Goal: Task Accomplishment & Management: Use online tool/utility

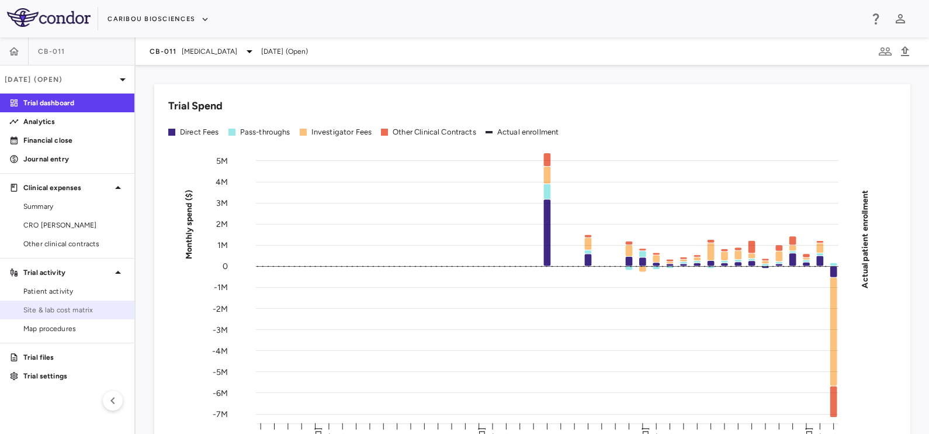
click at [41, 310] on span "Site & lab cost matrix" at bounding box center [74, 309] width 102 height 11
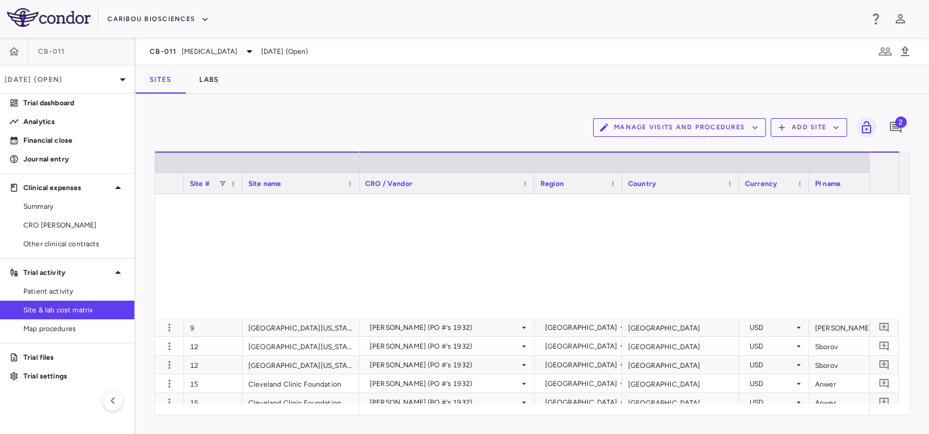
scroll to position [438, 0]
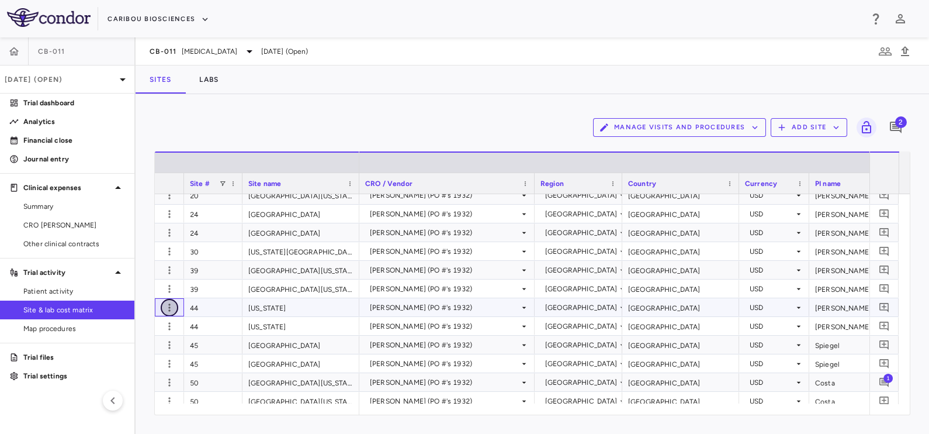
click at [172, 308] on icon "button" at bounding box center [170, 308] width 12 height 12
click at [134, 328] on div "Add new site version" at bounding box center [124, 330] width 109 height 21
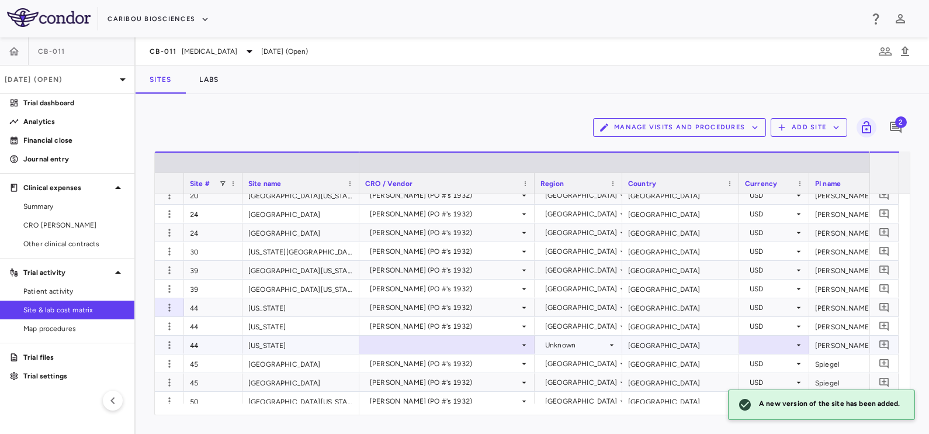
click at [406, 342] on div at bounding box center [447, 344] width 164 height 17
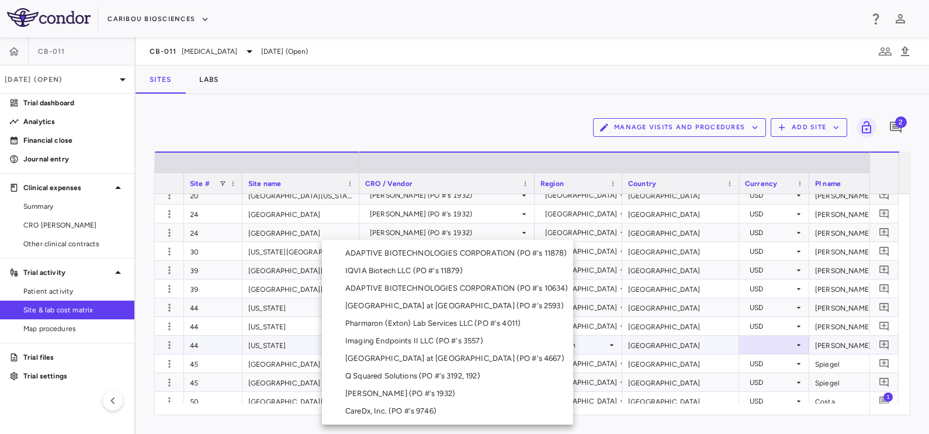
click at [383, 393] on div "[PERSON_NAME] (PO #'s 1932)" at bounding box center [402, 393] width 115 height 11
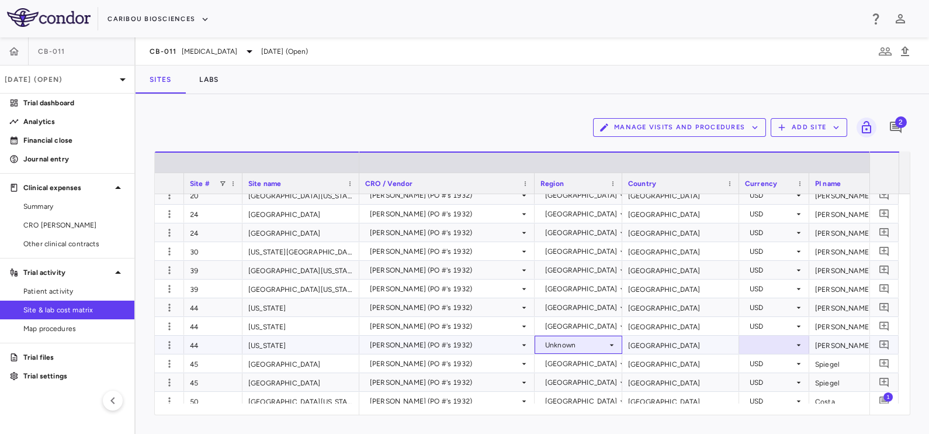
click at [554, 344] on div "Unknown" at bounding box center [576, 344] width 62 height 19
click at [546, 339] on div "Unknown" at bounding box center [576, 344] width 62 height 19
click at [563, 366] on div "[GEOGRAPHIC_DATA]" at bounding box center [601, 366] width 84 height 11
click at [747, 342] on div at bounding box center [774, 344] width 58 height 17
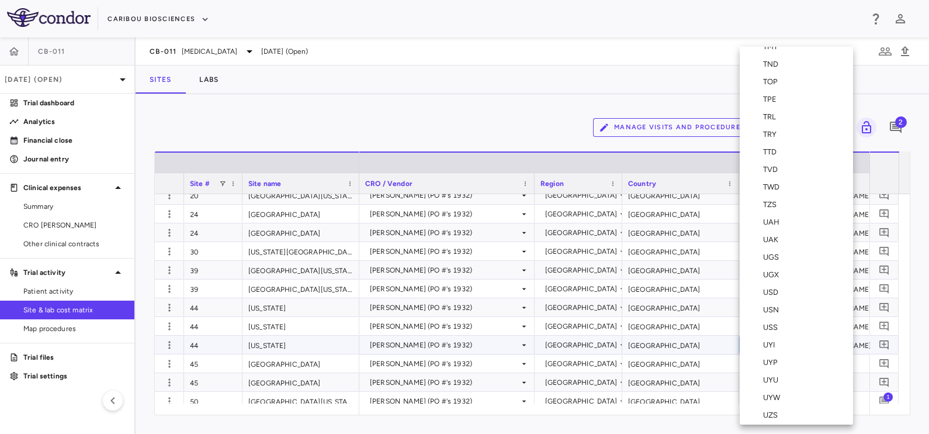
scroll to position [4236, 0]
click at [773, 289] on div "USD" at bounding box center [773, 294] width 20 height 11
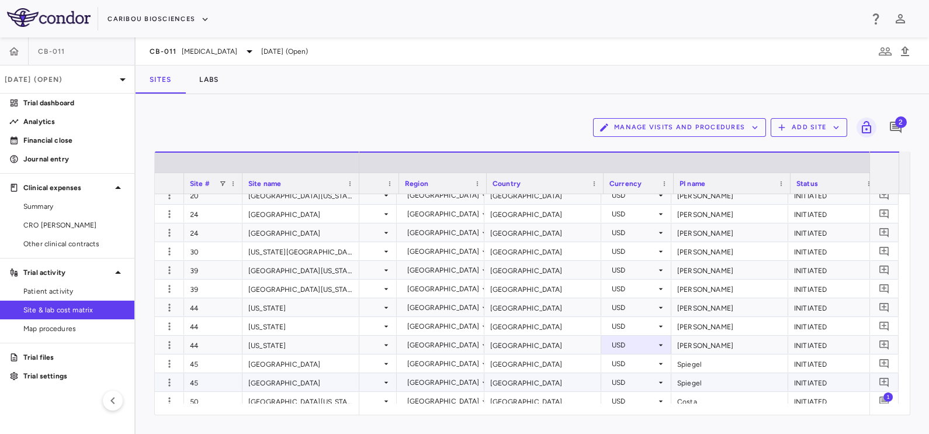
scroll to position [0, 0]
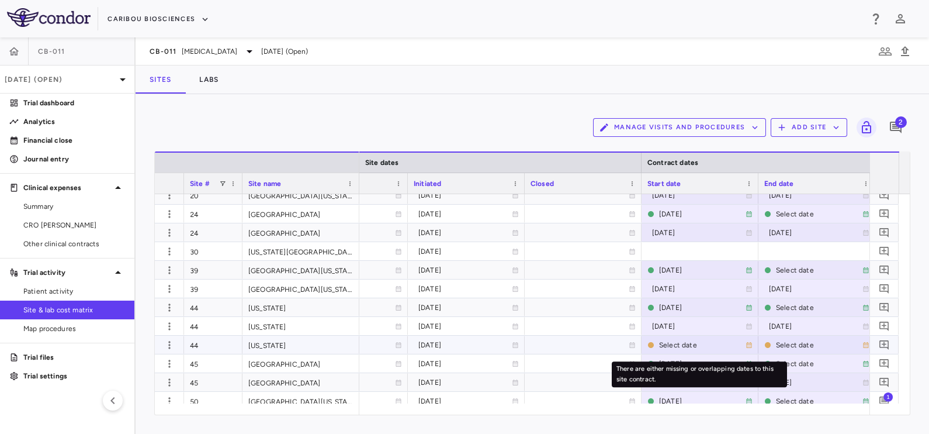
click at [671, 341] on div "Select date" at bounding box center [702, 344] width 86 height 19
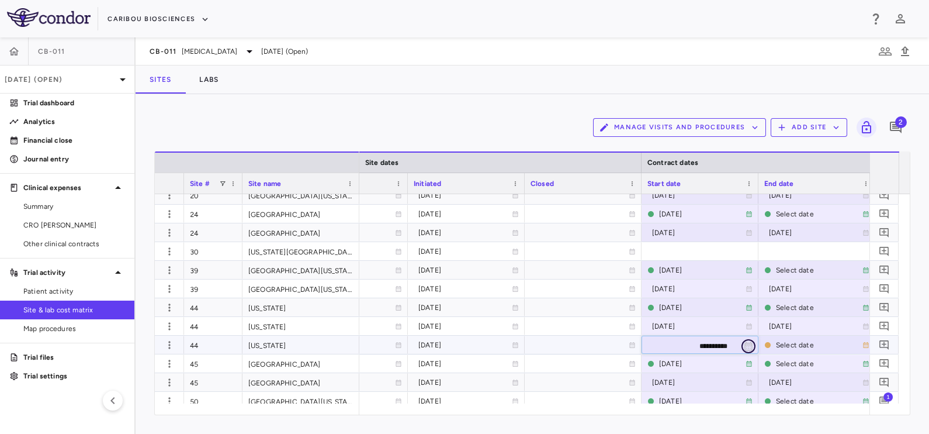
click at [749, 348] on icon "Choose date, selected date is Sep 22, 2025" at bounding box center [748, 346] width 11 height 11
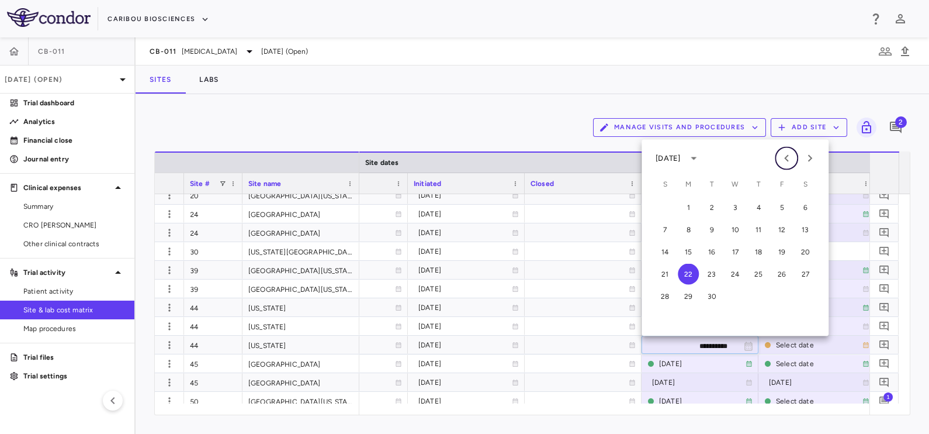
click at [787, 155] on icon "Previous month" at bounding box center [787, 158] width 14 height 14
click at [731, 271] on button "20" at bounding box center [735, 274] width 21 height 21
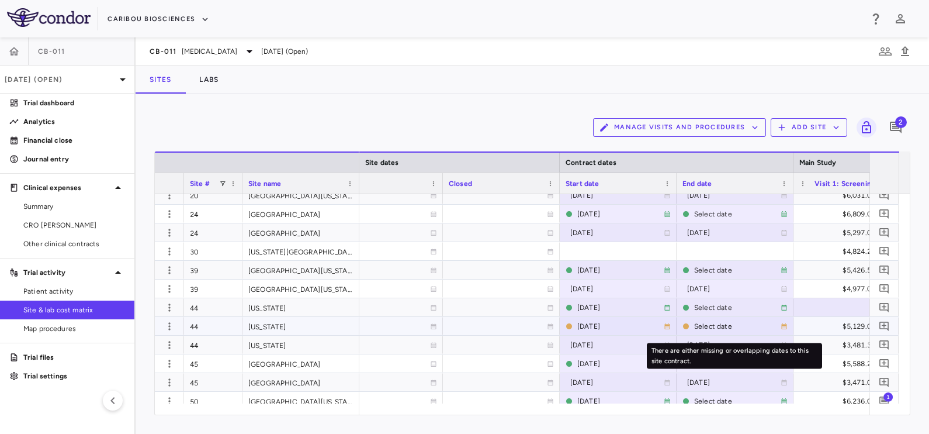
click at [784, 327] on icon "There are either missing or overlapping dates to this site contract." at bounding box center [784, 326] width 7 height 7
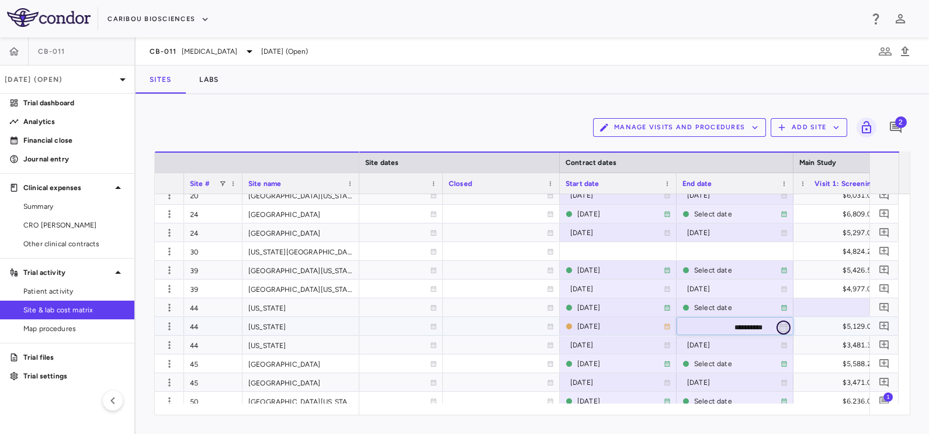
click at [785, 325] on icon "Choose date, selected date is Sep 22, 2025" at bounding box center [784, 327] width 8 height 9
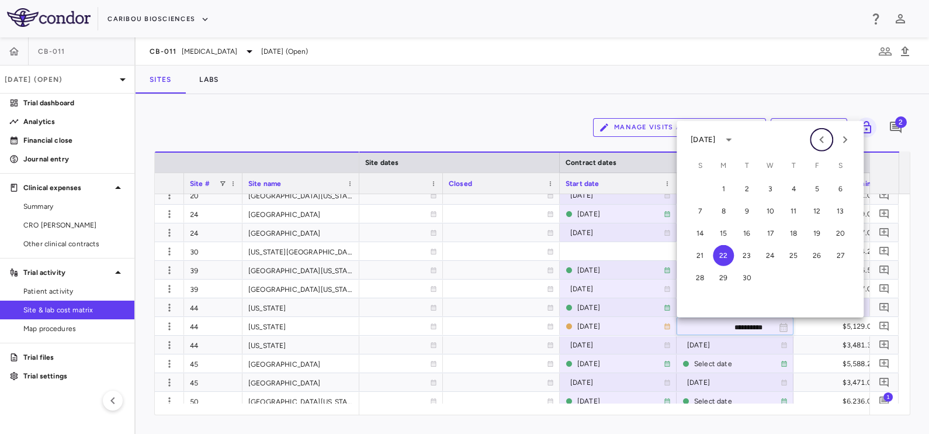
click at [818, 138] on icon "Previous month" at bounding box center [822, 140] width 14 height 14
click at [747, 254] on button "19" at bounding box center [746, 255] width 21 height 21
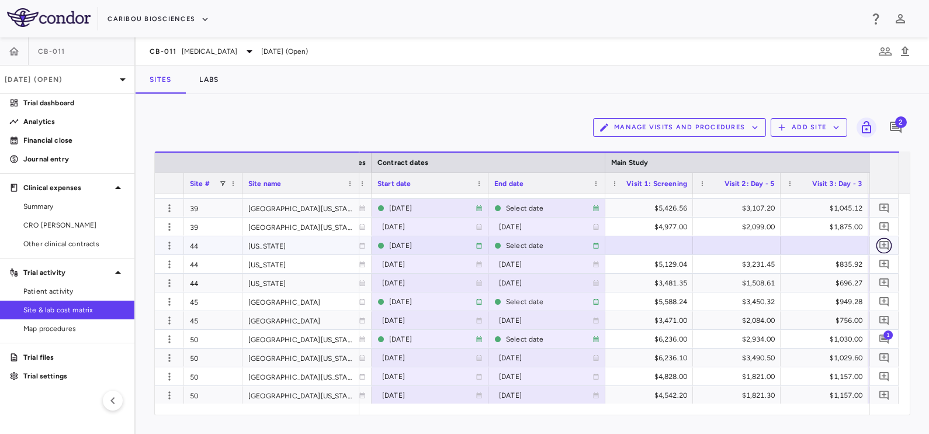
click at [884, 244] on icon "Add comment" at bounding box center [883, 245] width 9 height 9
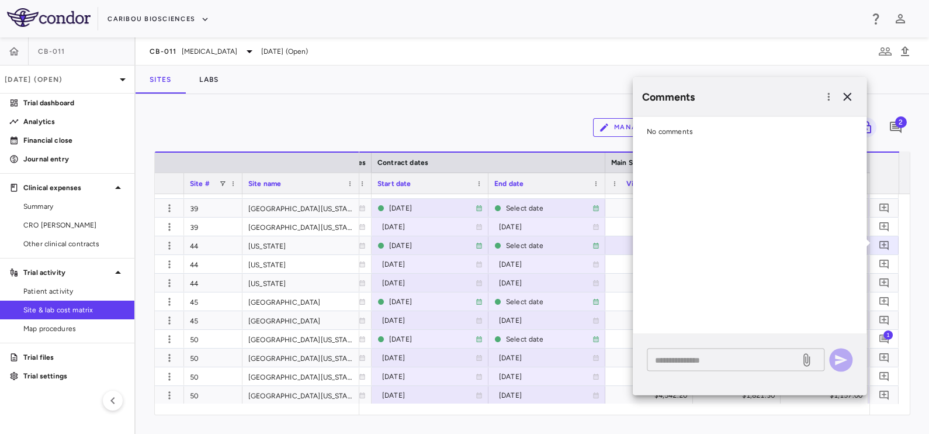
click at [690, 356] on textarea at bounding box center [723, 359] width 137 height 13
type textarea "*****"
click at [844, 360] on icon "button" at bounding box center [841, 360] width 12 height 11
click at [849, 94] on icon "button" at bounding box center [847, 97] width 14 height 14
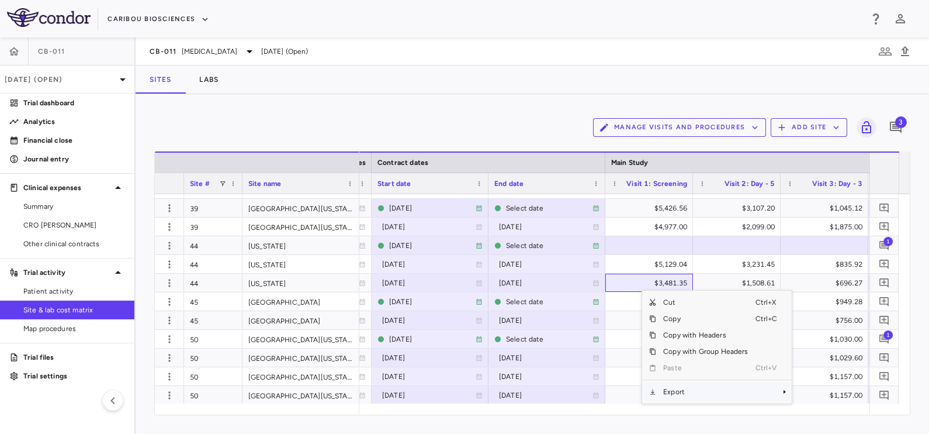
click at [680, 389] on span "Export" at bounding box center [705, 391] width 99 height 16
click at [819, 403] on span "Excel Export" at bounding box center [830, 402] width 55 height 16
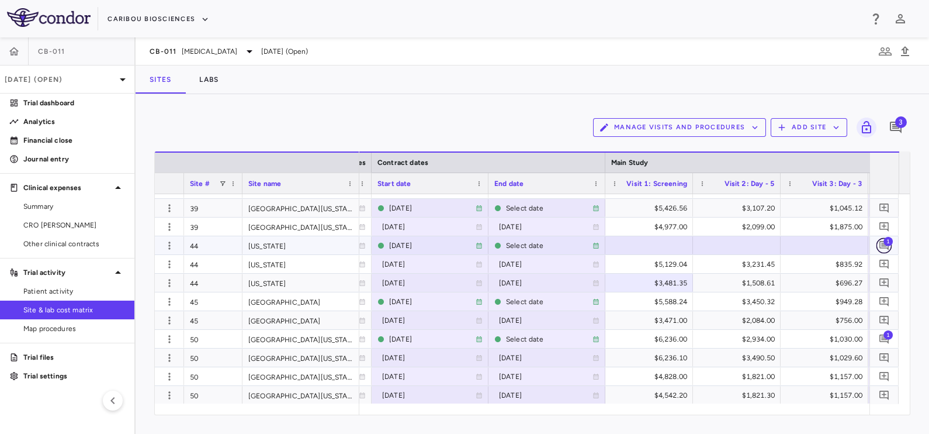
click at [886, 248] on icon "Add comment" at bounding box center [884, 245] width 11 height 11
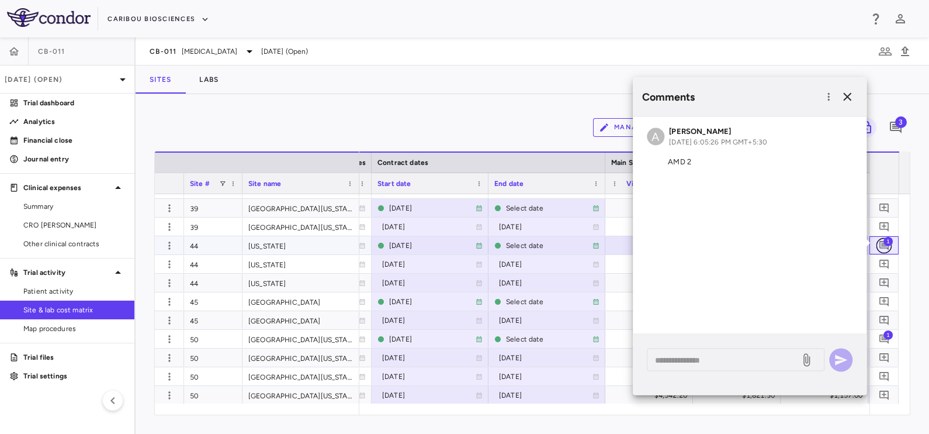
click at [886, 248] on icon "Add comment" at bounding box center [884, 245] width 11 height 11
click at [844, 99] on icon "button" at bounding box center [847, 97] width 8 height 8
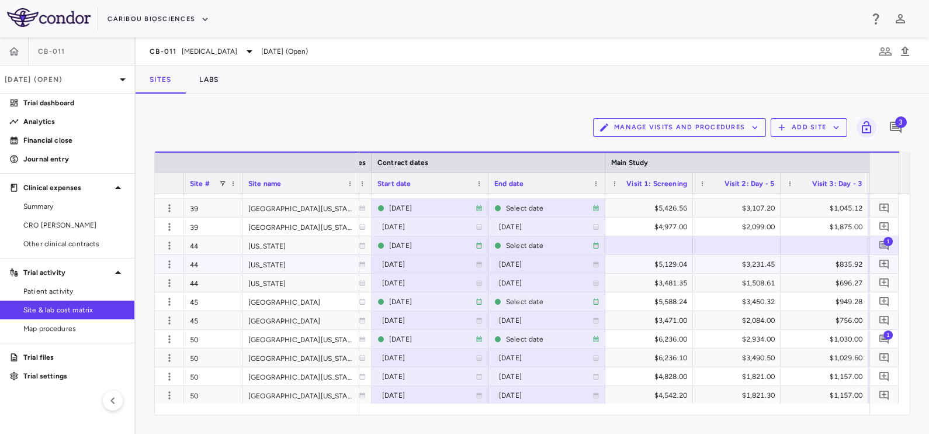
click at [665, 263] on div "$5,129.04" at bounding box center [651, 264] width 71 height 19
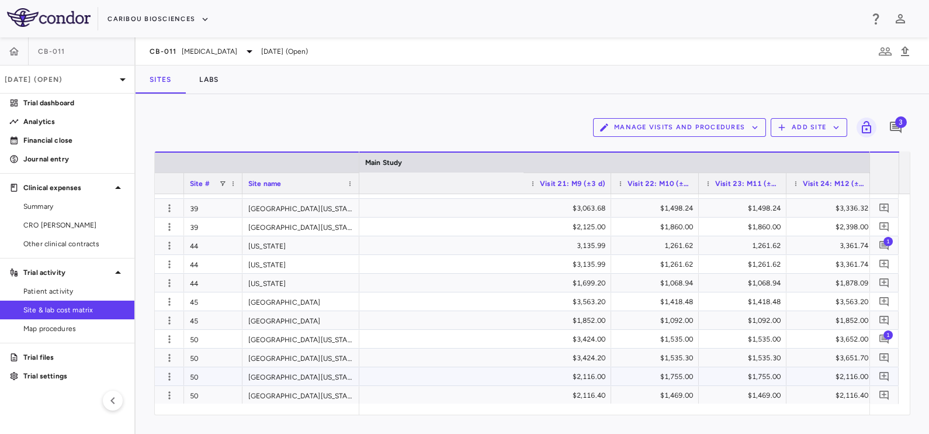
scroll to position [0, 3991]
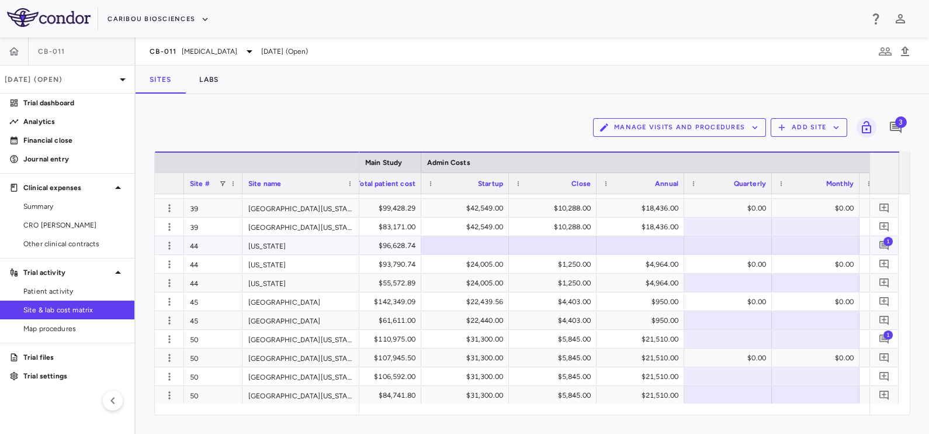
click at [444, 243] on div at bounding box center [465, 245] width 76 height 17
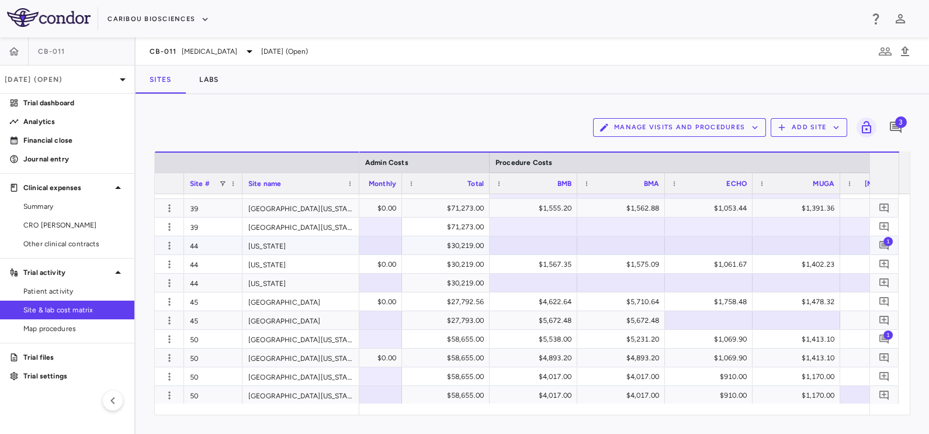
click at [484, 245] on div "$30,219.00" at bounding box center [446, 245] width 88 height 18
click at [513, 248] on div at bounding box center [534, 245] width 76 height 17
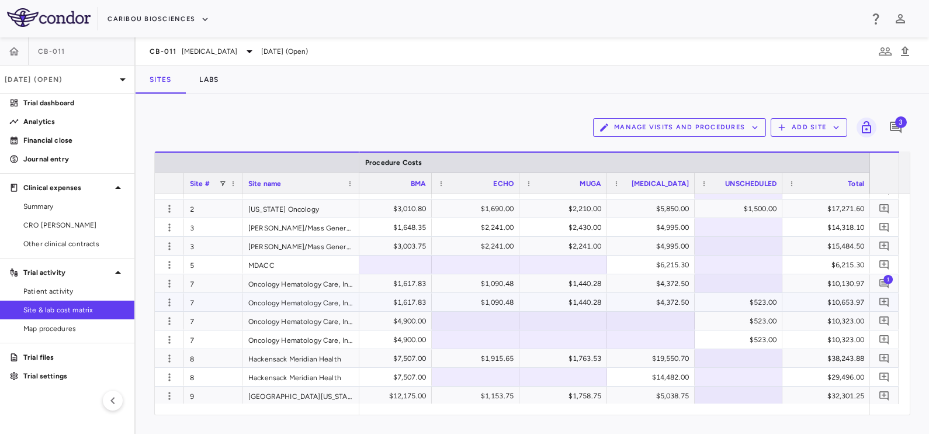
scroll to position [0, 0]
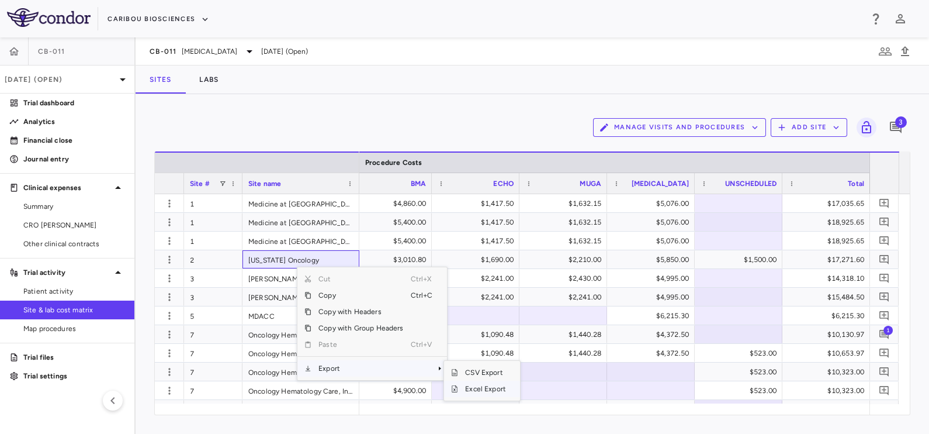
click at [491, 386] on span "Excel Export" at bounding box center [485, 388] width 55 height 16
